Goal: Obtain resource: Obtain resource

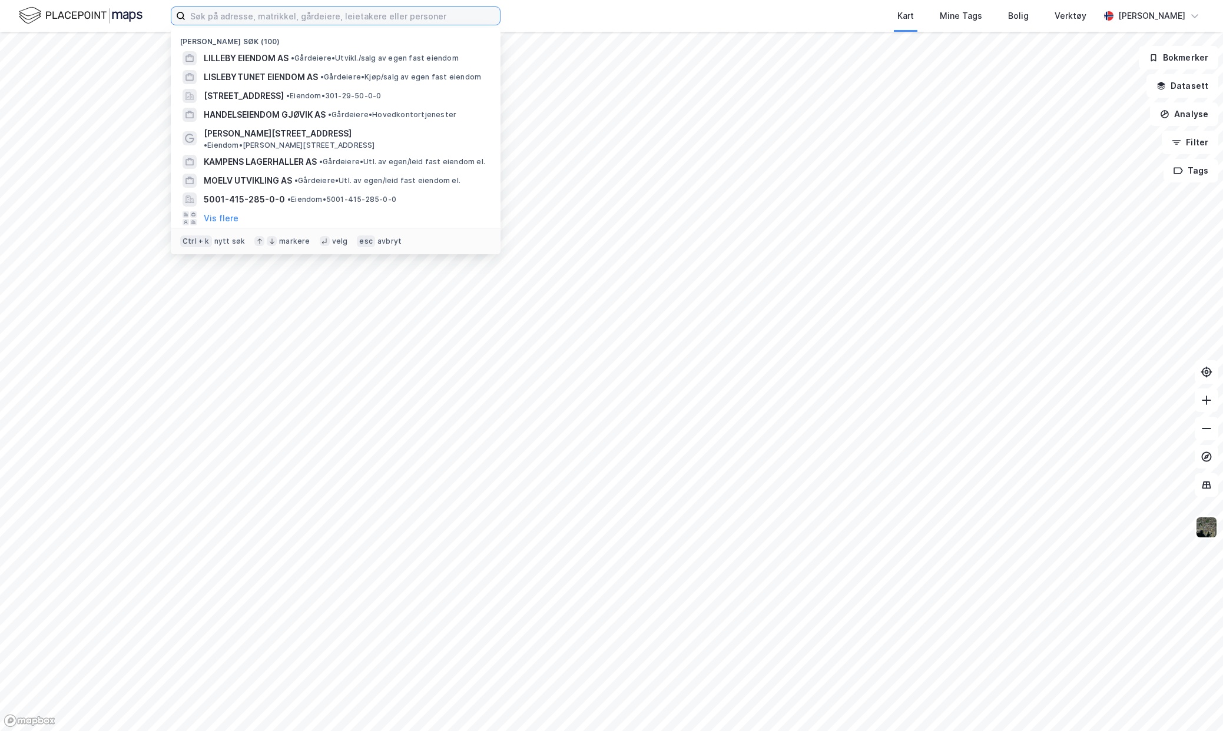
click at [252, 13] on input at bounding box center [342, 16] width 314 height 18
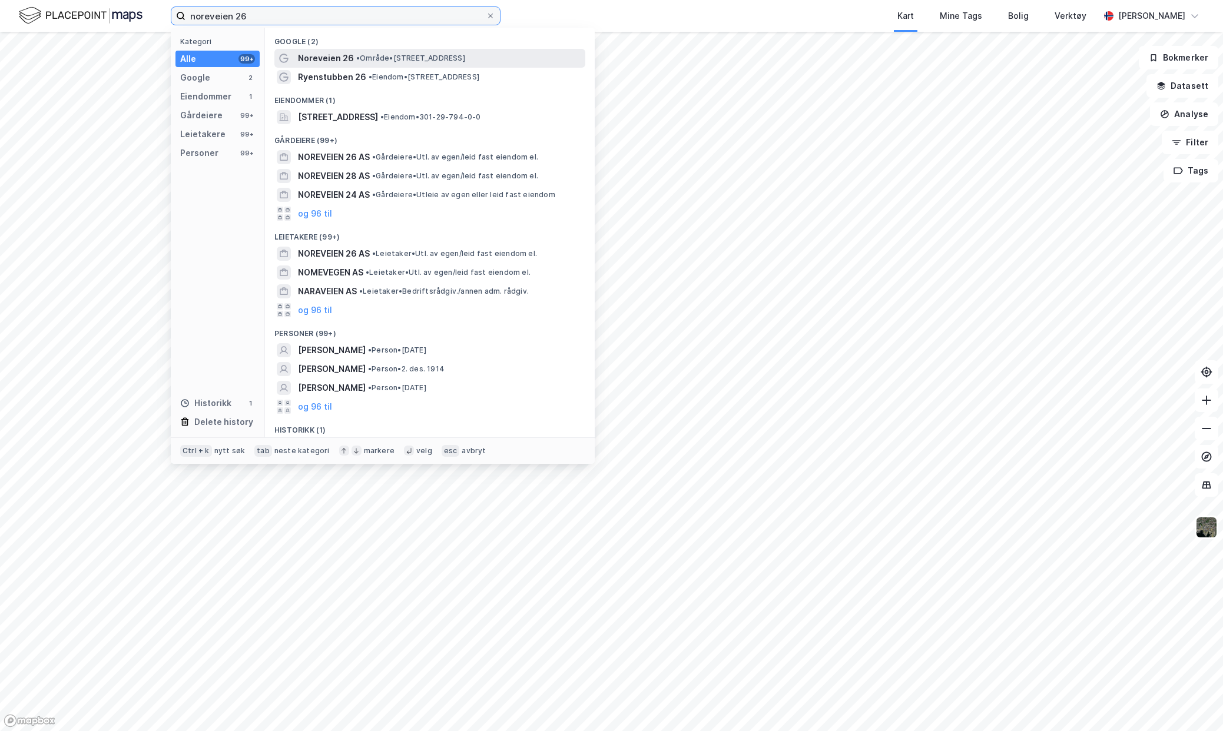
type input "noreveien 26"
click at [321, 57] on span "Noreveien 26" at bounding box center [326, 58] width 56 height 14
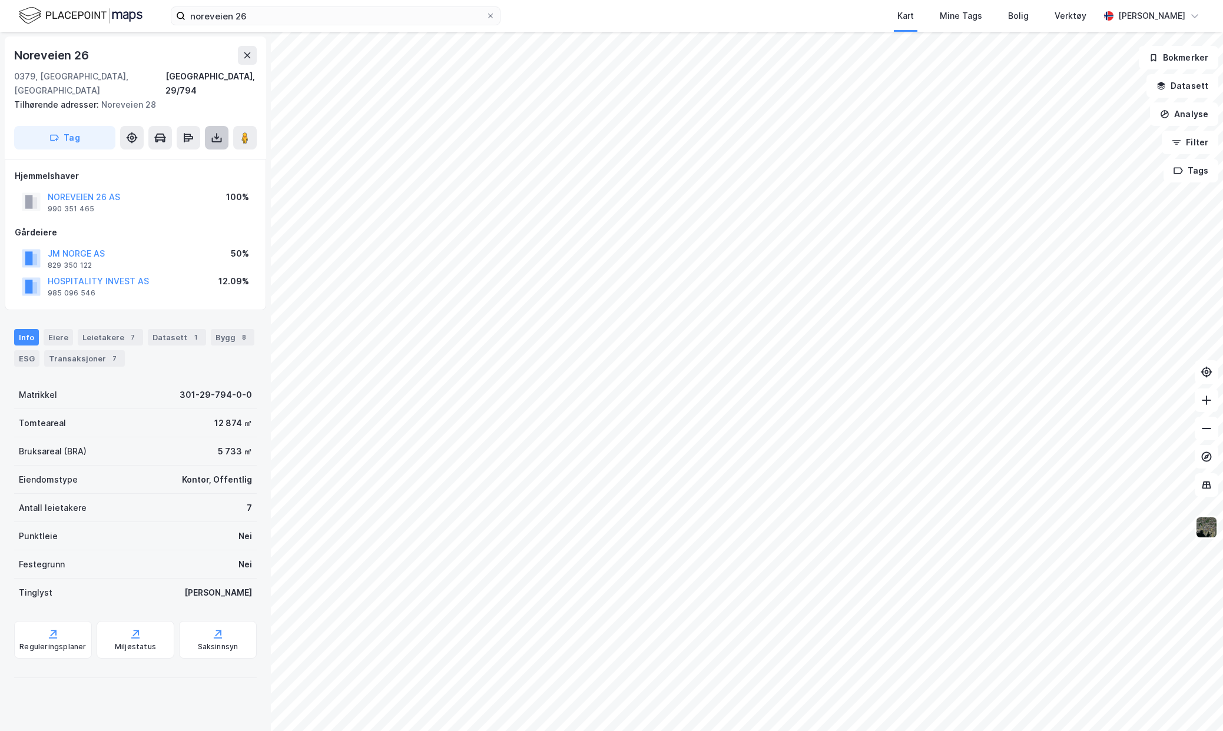
click at [213, 132] on button at bounding box center [217, 138] width 24 height 24
click at [193, 157] on div "Last ned grunnbok" at bounding box center [158, 161] width 68 height 9
